Goal: Task Accomplishment & Management: Manage account settings

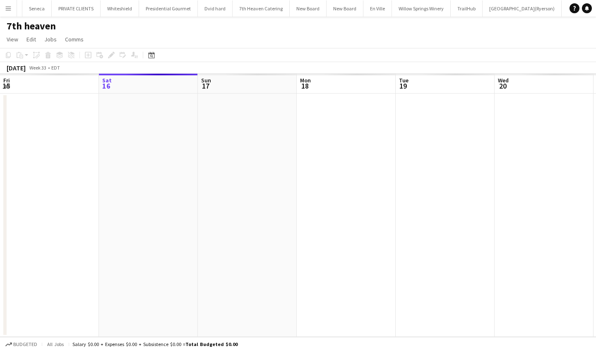
scroll to position [0, 234]
click at [7, 8] on app-icon "Menu" at bounding box center [8, 8] width 7 height 7
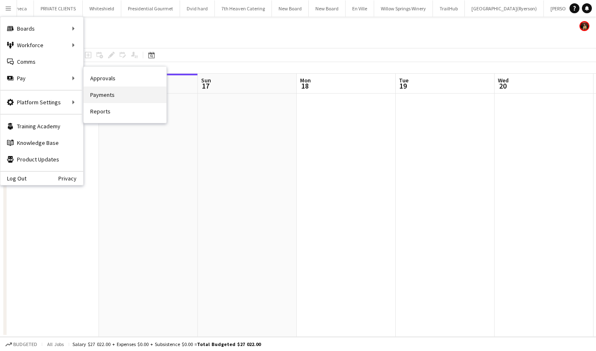
click at [105, 94] on link "Payments" at bounding box center [125, 94] width 83 height 17
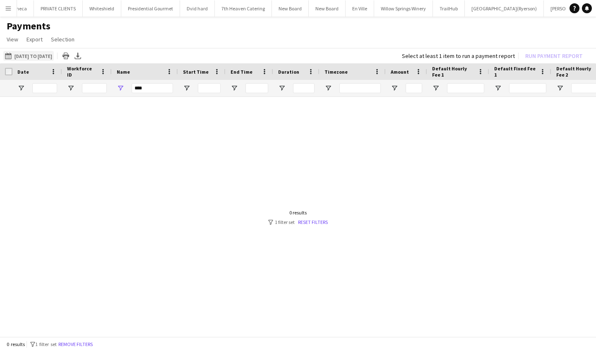
click at [9, 55] on app-icon "14-08-2025 to 01-08-2025" at bounding box center [10, 56] width 10 height 7
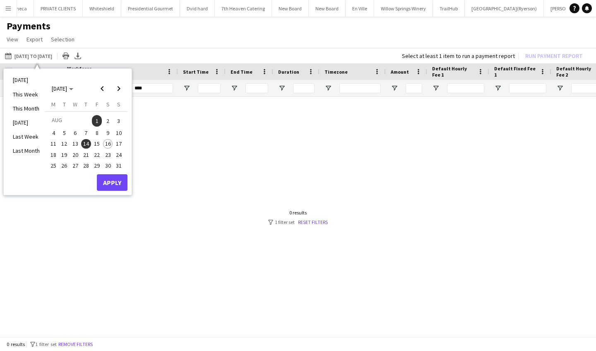
click at [99, 143] on span "15" at bounding box center [97, 144] width 10 height 10
click at [99, 118] on span "1" at bounding box center [97, 121] width 10 height 12
click at [112, 177] on button "Apply" at bounding box center [112, 182] width 31 height 17
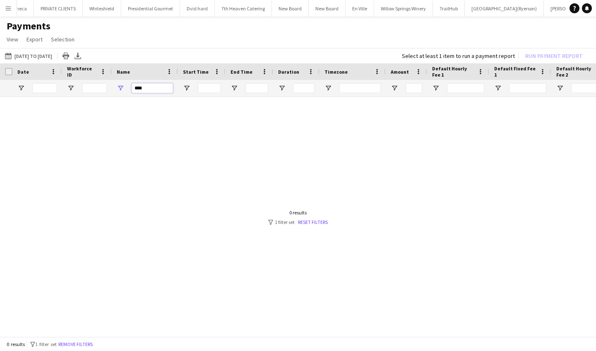
click at [160, 90] on input "****" at bounding box center [152, 88] width 41 height 10
type input "*"
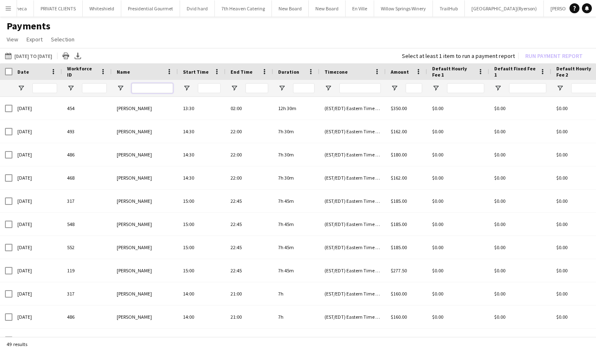
click at [142, 90] on input "Name Filter Input" at bounding box center [152, 88] width 41 height 10
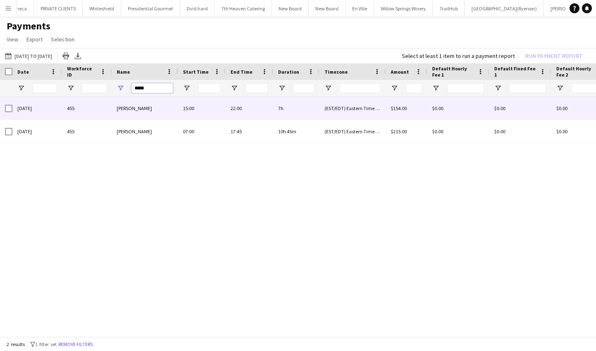
type input "*****"
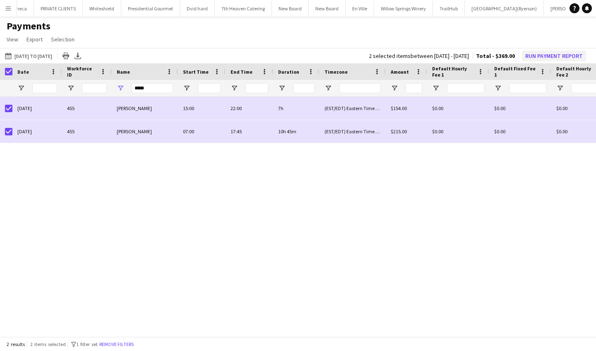
click at [546, 54] on button "Run Payment Report" at bounding box center [554, 55] width 64 height 11
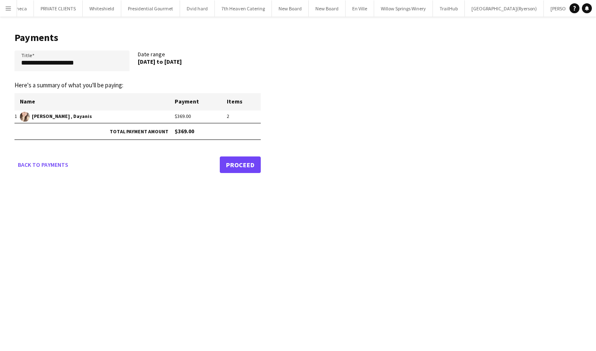
click at [234, 163] on link "Proceed" at bounding box center [240, 164] width 41 height 17
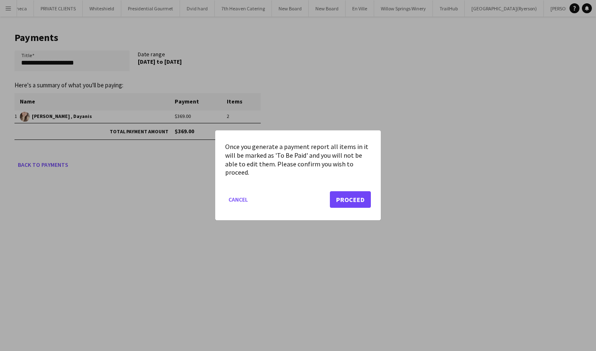
click at [359, 196] on button "Proceed" at bounding box center [350, 200] width 41 height 17
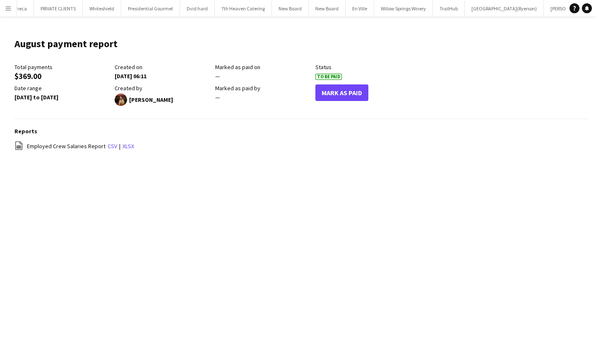
click at [345, 92] on button "Mark As Paid" at bounding box center [341, 92] width 53 height 17
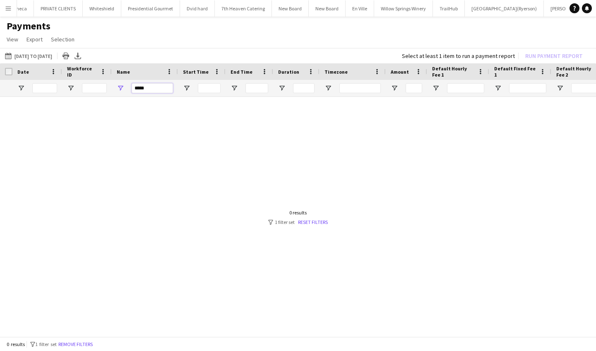
click at [158, 88] on input "*****" at bounding box center [152, 88] width 41 height 10
type input "*"
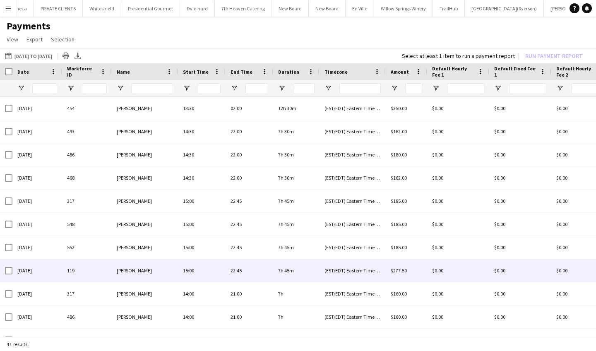
click at [162, 270] on div "Agnessa Voloshyna" at bounding box center [145, 270] width 66 height 23
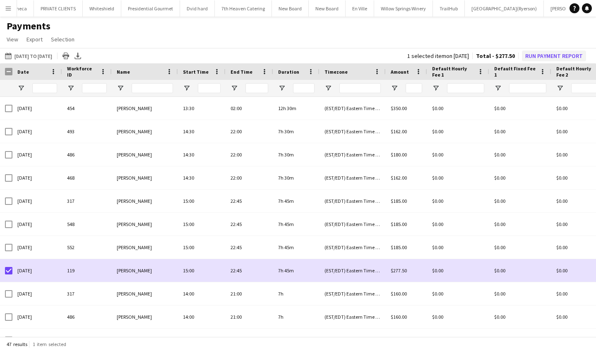
click at [546, 55] on button "Run Payment Report" at bounding box center [554, 55] width 64 height 11
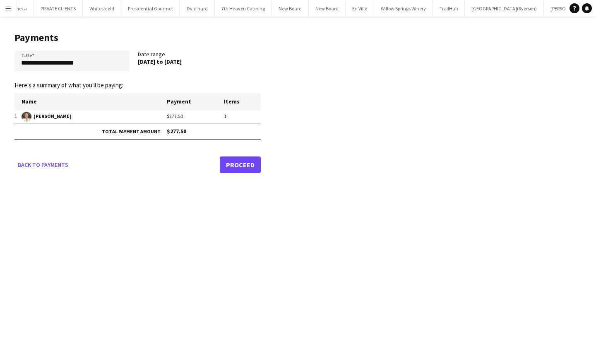
click at [239, 167] on link "Proceed" at bounding box center [240, 164] width 41 height 17
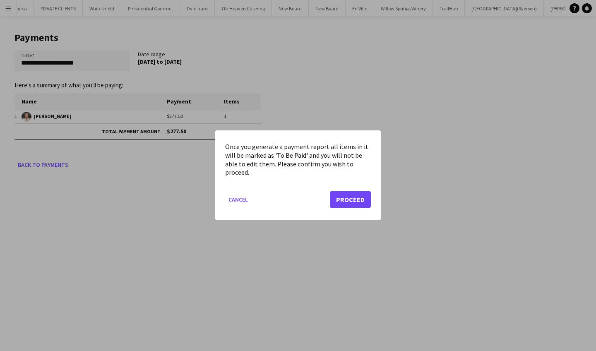
click at [344, 199] on button "Proceed" at bounding box center [350, 200] width 41 height 17
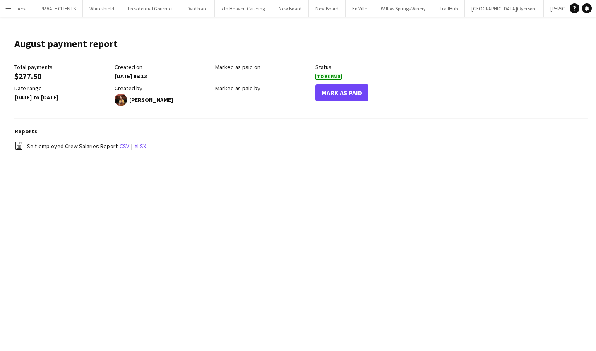
click at [346, 90] on button "Mark As Paid" at bounding box center [341, 92] width 53 height 17
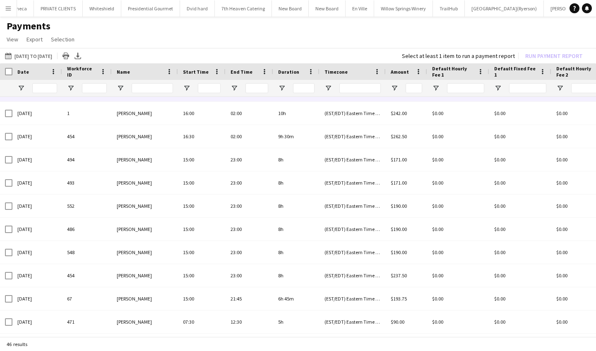
scroll to position [230, 0]
click at [161, 89] on input "Name Filter Input" at bounding box center [152, 88] width 41 height 10
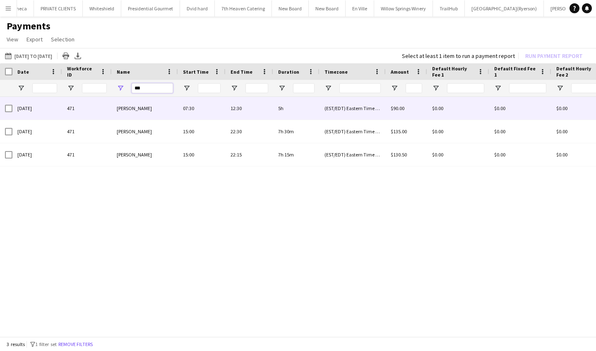
type input "***"
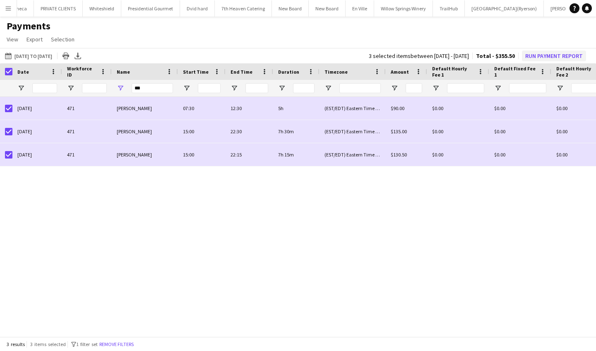
click at [539, 59] on button "Run Payment Report" at bounding box center [554, 55] width 64 height 11
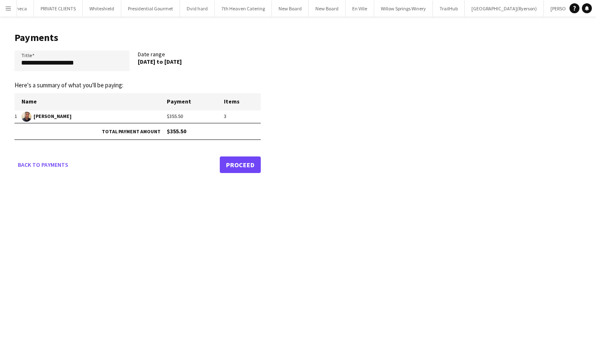
click at [254, 167] on link "Proceed" at bounding box center [240, 164] width 41 height 17
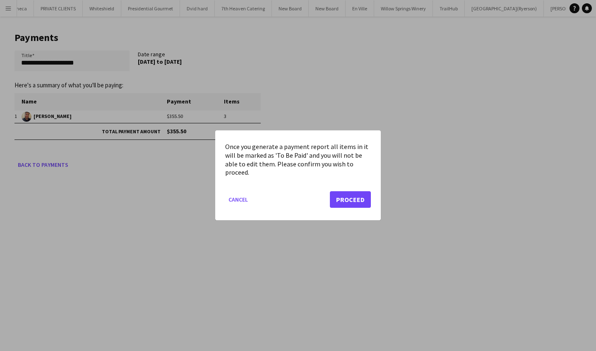
click at [349, 192] on button "Proceed" at bounding box center [350, 200] width 41 height 17
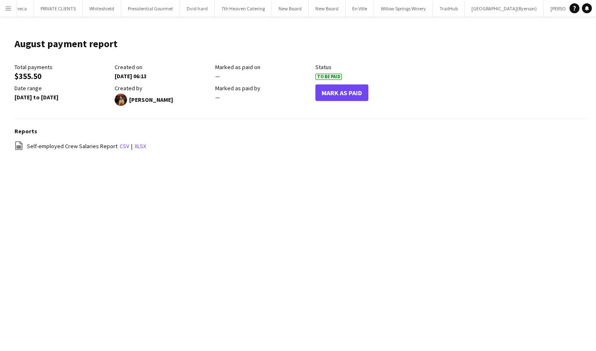
click at [342, 94] on button "Mark As Paid" at bounding box center [341, 92] width 53 height 17
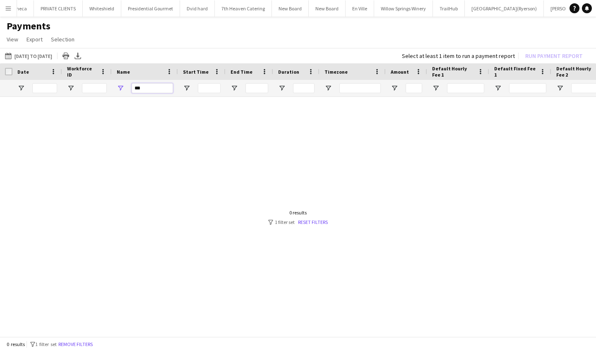
click at [159, 91] on input "***" at bounding box center [152, 88] width 41 height 10
type input "*"
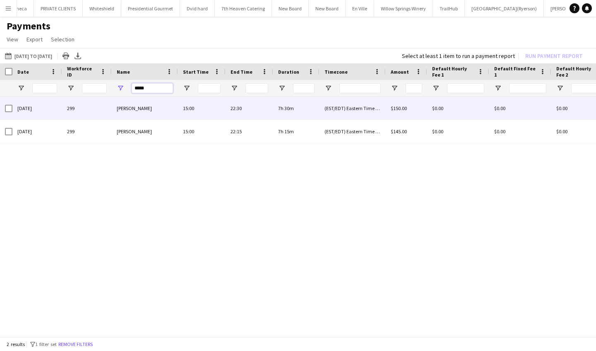
type input "*****"
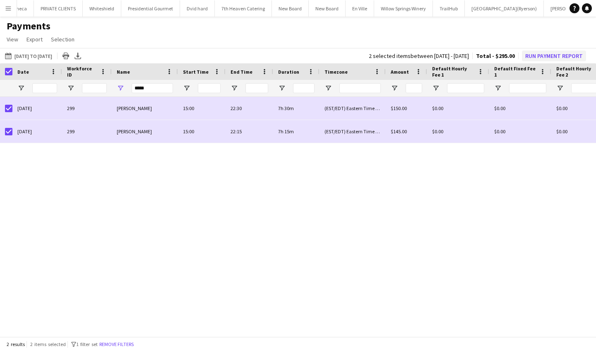
click at [552, 57] on button "Run Payment Report" at bounding box center [554, 55] width 64 height 11
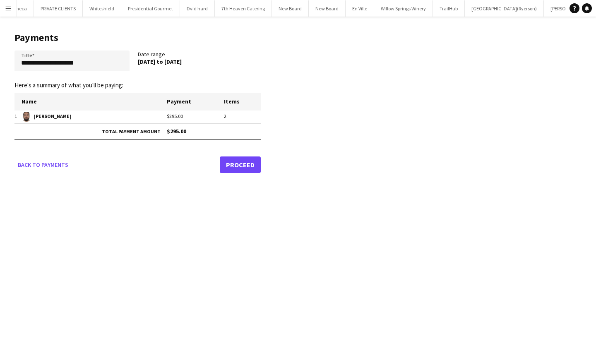
click at [236, 167] on link "Proceed" at bounding box center [240, 164] width 41 height 17
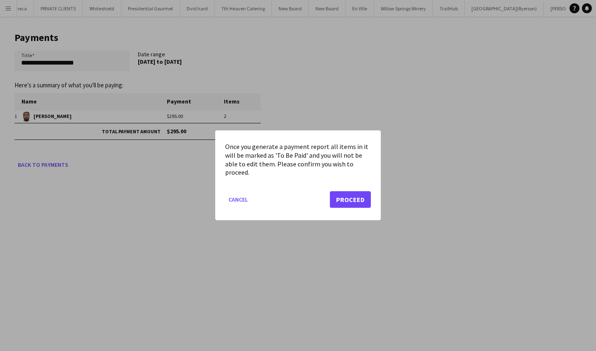
click at [354, 196] on button "Proceed" at bounding box center [350, 200] width 41 height 17
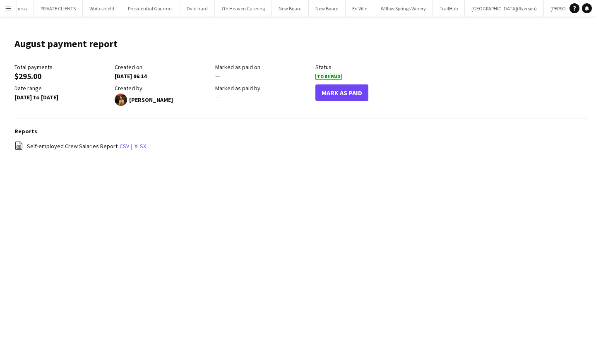
click at [355, 86] on button "Mark As Paid" at bounding box center [341, 92] width 53 height 17
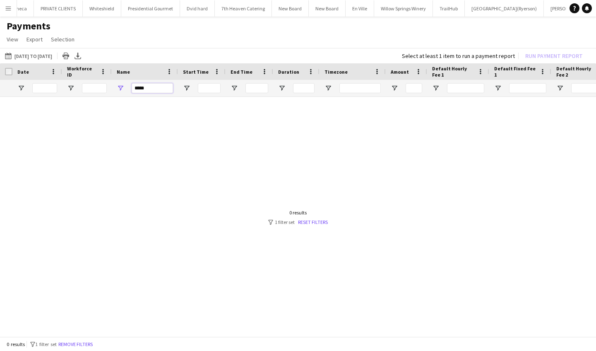
click at [159, 90] on input "*****" at bounding box center [152, 88] width 41 height 10
type input "*"
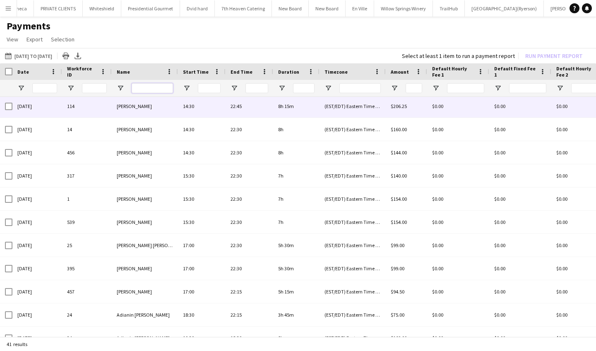
scroll to position [472, 0]
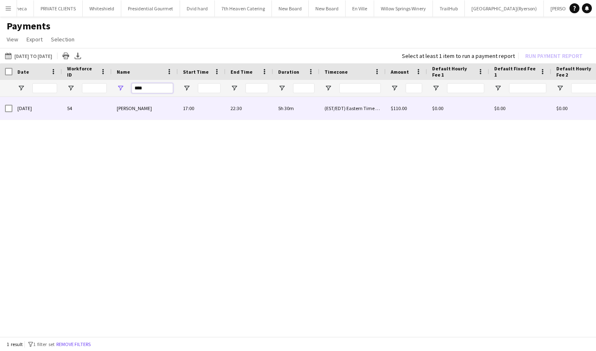
type input "****"
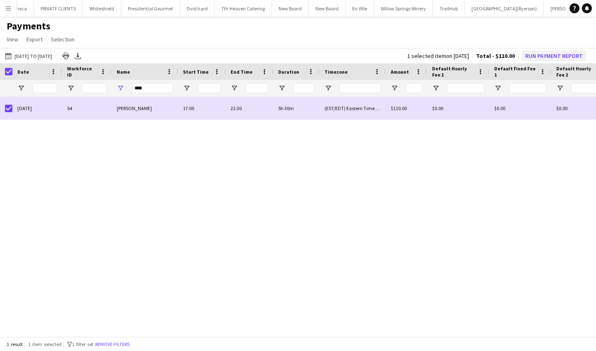
click at [551, 57] on button "Run Payment Report" at bounding box center [554, 55] width 64 height 11
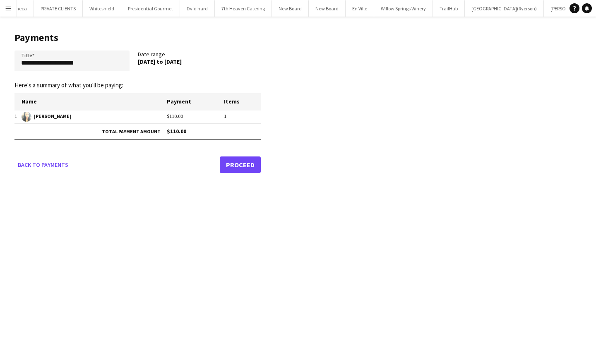
click at [238, 168] on link "Proceed" at bounding box center [240, 164] width 41 height 17
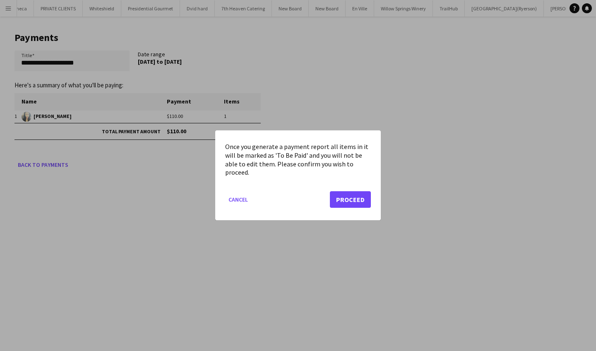
click at [352, 199] on button "Proceed" at bounding box center [350, 200] width 41 height 17
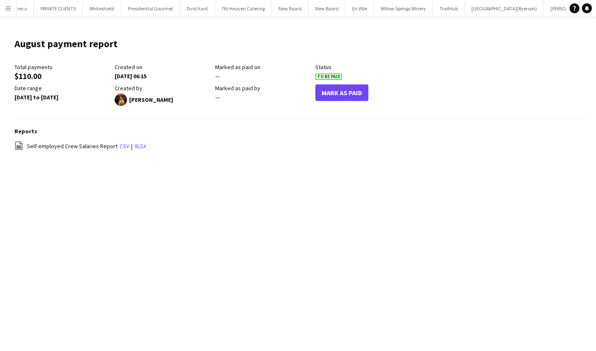
click at [343, 91] on button "Mark As Paid" at bounding box center [341, 92] width 53 height 17
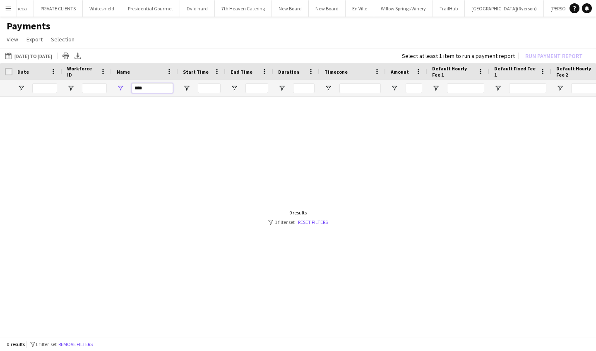
click at [149, 91] on input "****" at bounding box center [152, 88] width 41 height 10
type input "*"
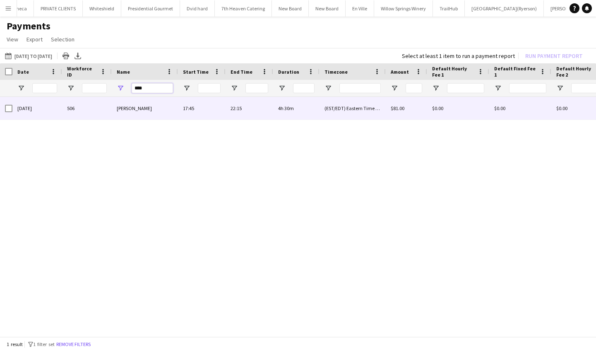
type input "****"
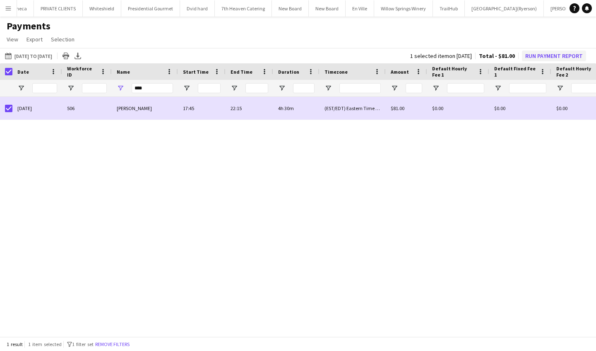
click at [556, 59] on button "Run Payment Report" at bounding box center [554, 55] width 64 height 11
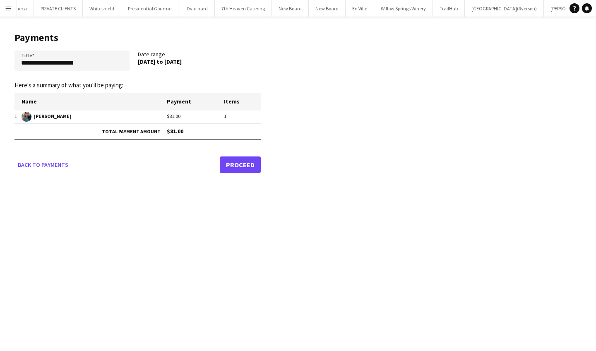
click at [238, 163] on link "Proceed" at bounding box center [240, 164] width 41 height 17
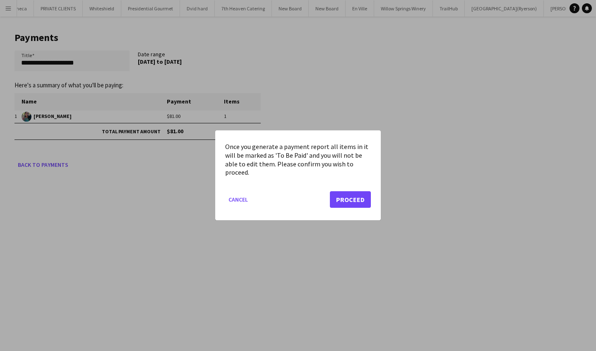
click at [358, 205] on button "Proceed" at bounding box center [350, 200] width 41 height 17
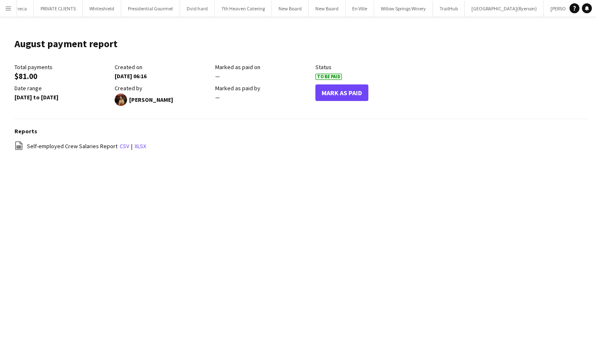
click at [342, 91] on button "Mark As Paid" at bounding box center [341, 92] width 53 height 17
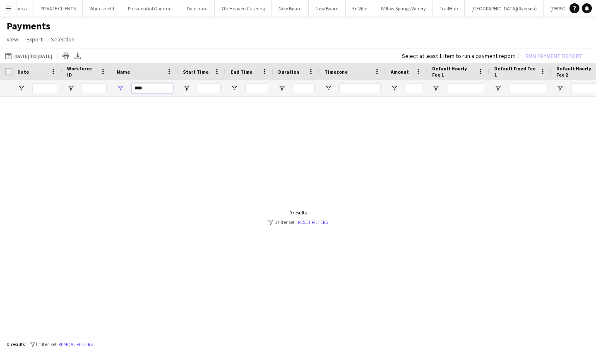
click at [158, 90] on input "****" at bounding box center [152, 88] width 41 height 10
type input "*"
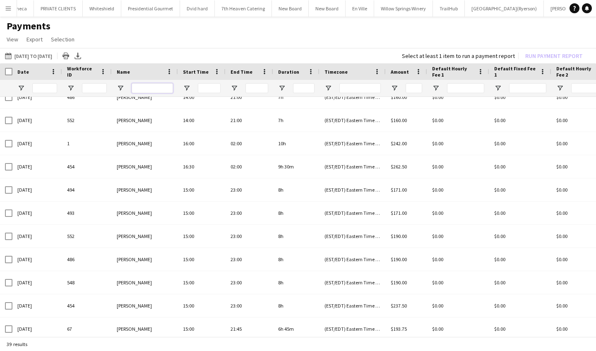
scroll to position [208, 0]
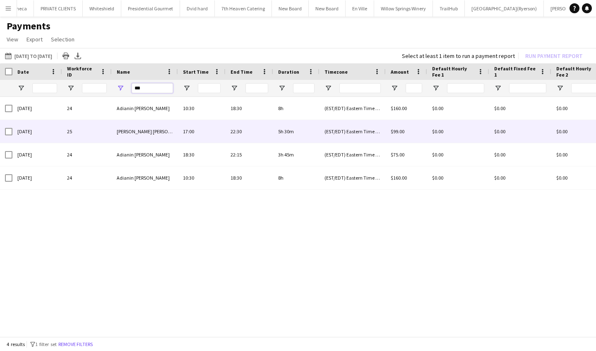
type input "***"
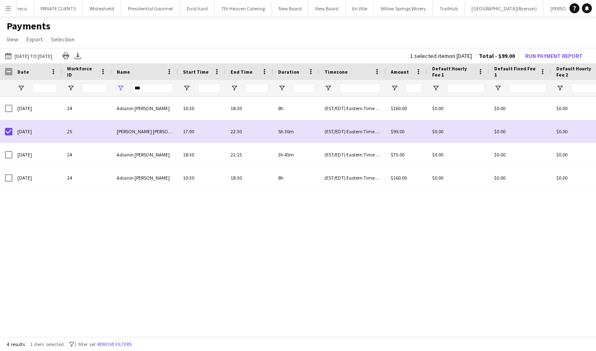
click at [10, 9] on app-icon "Menu" at bounding box center [8, 8] width 7 height 7
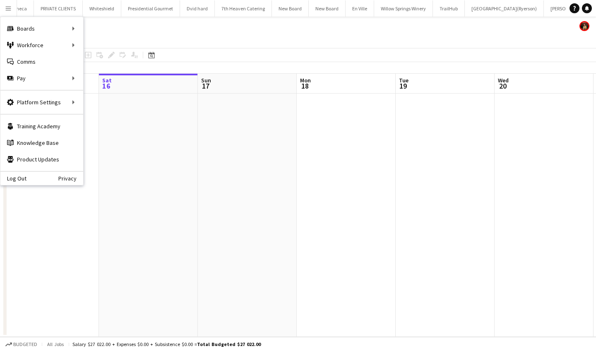
click at [9, 8] on app-icon "Menu" at bounding box center [8, 8] width 7 height 7
click at [112, 38] on link "All jobs" at bounding box center [125, 45] width 83 height 17
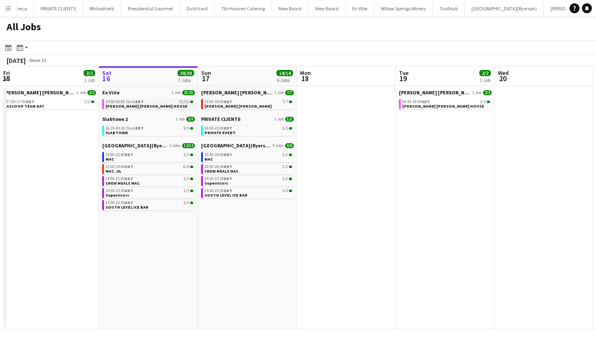
click at [163, 101] on div "14:30-02:00 (Sun) EDT 21/21" at bounding box center [149, 102] width 88 height 4
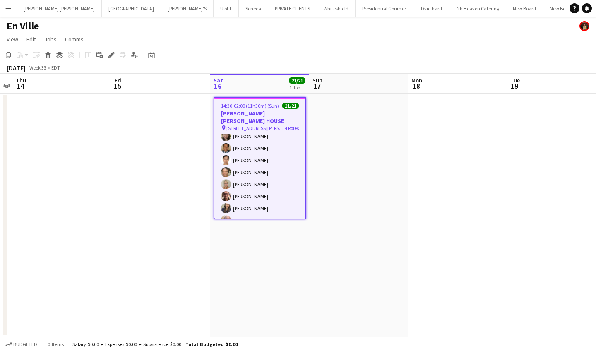
click at [5, 6] on app-icon "Menu" at bounding box center [8, 8] width 7 height 7
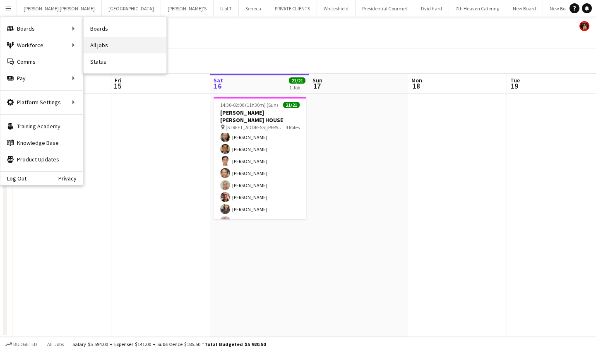
click at [110, 44] on link "All jobs" at bounding box center [125, 45] width 83 height 17
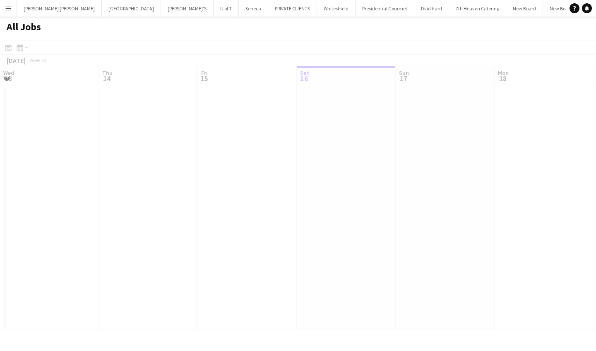
scroll to position [0, 198]
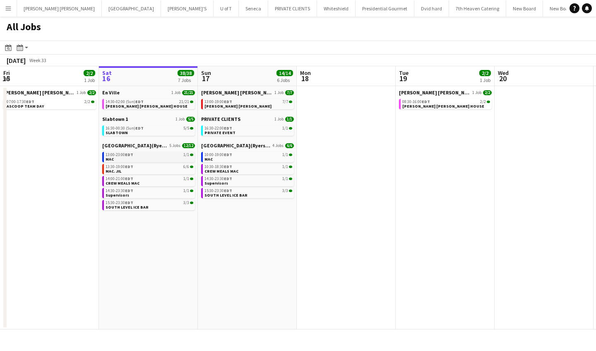
click at [136, 158] on link "13:00-23:00 EDT 1/1 MAC" at bounding box center [149, 157] width 88 height 10
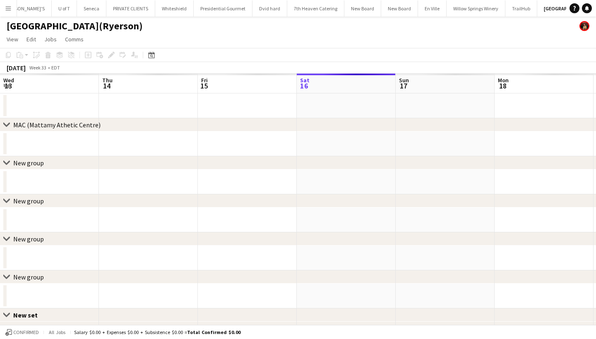
scroll to position [0, 284]
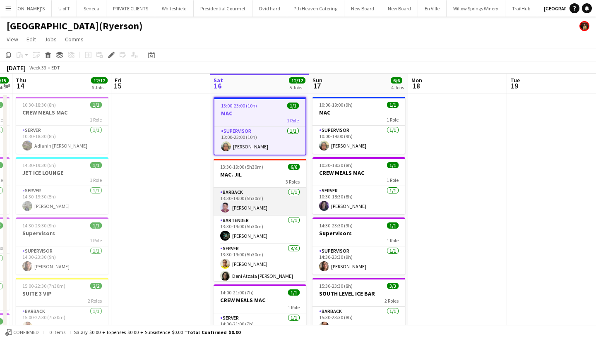
click at [227, 206] on app-user-avatar at bounding box center [225, 208] width 10 height 10
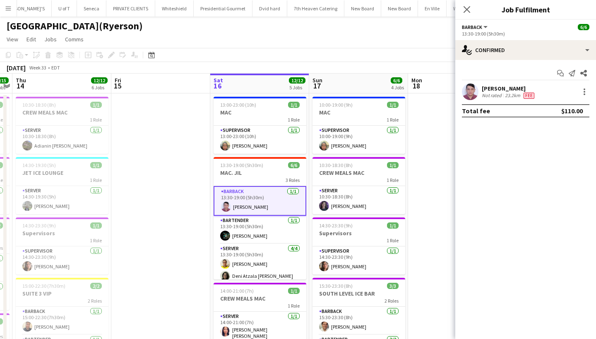
click at [471, 92] on app-user-avatar at bounding box center [470, 92] width 17 height 17
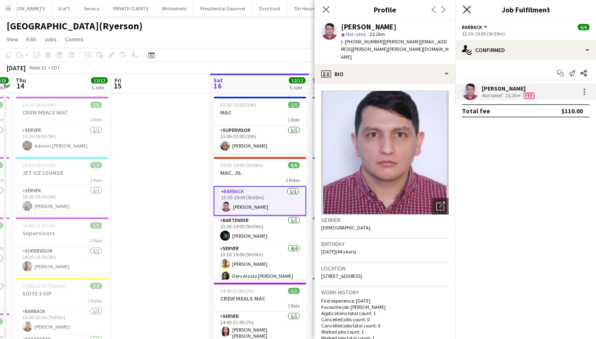
click at [467, 7] on icon "Close pop-in" at bounding box center [466, 9] width 8 height 8
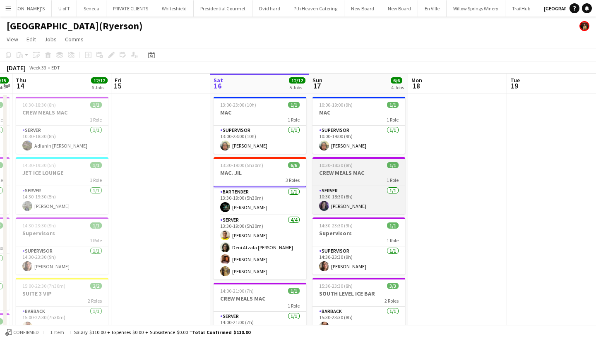
scroll to position [0, 0]
